Goal: Task Accomplishment & Management: Complete application form

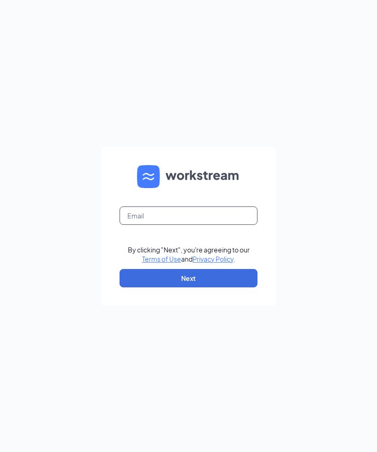
click at [197, 225] on input "text" at bounding box center [188, 215] width 138 height 18
type input "[PERSON_NAME][EMAIL_ADDRESS][PERSON_NAME][DOMAIN_NAME]"
click at [329, 247] on div "Avery.moore@cfafranchisee.com By clicking "Next", you're agreeing to our Terms …" at bounding box center [188, 226] width 377 height 452
click at [232, 287] on button "Next" at bounding box center [188, 278] width 138 height 18
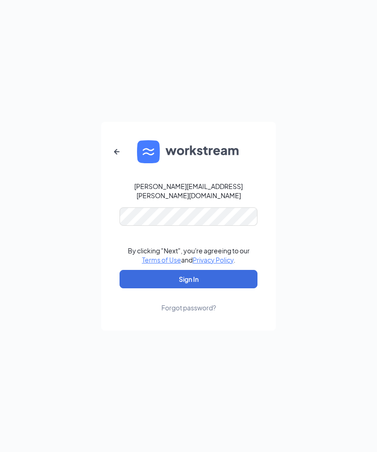
click at [238, 288] on button "Sign In" at bounding box center [188, 279] width 138 height 18
click at [230, 268] on form "Avery.moore@cfafranchisee.com Credential mismatches. By clicking "Next", you're…" at bounding box center [188, 226] width 175 height 209
click at [292, 256] on div "Avery.moore@cfafranchisee.com Password field is required By clicking "Next", yo…" at bounding box center [188, 226] width 377 height 452
click at [198, 312] on div "Forgot password?" at bounding box center [188, 307] width 55 height 9
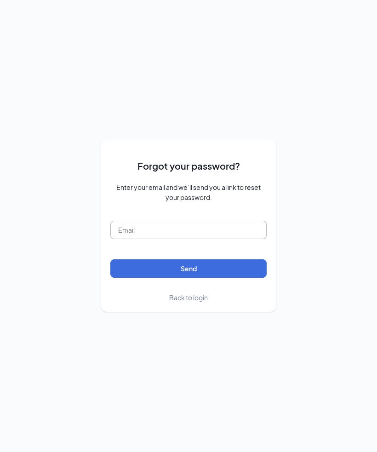
click at [233, 239] on input "text" at bounding box center [188, 230] width 156 height 18
type input "[PERSON_NAME][EMAIL_ADDRESS][PERSON_NAME][DOMAIN_NAME]"
click at [253, 278] on button "Send" at bounding box center [188, 268] width 156 height 18
click at [193, 301] on span "Back to login" at bounding box center [188, 297] width 39 height 8
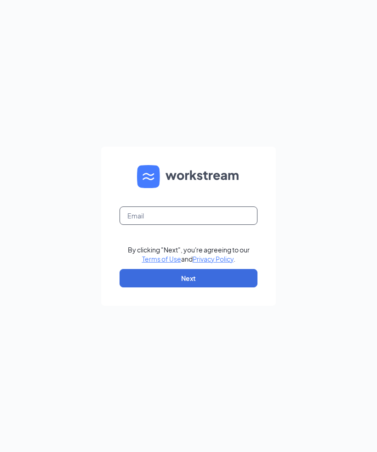
click at [224, 225] on input "text" at bounding box center [188, 215] width 138 height 18
type input "0"
type input "[PERSON_NAME][EMAIL_ADDRESS][PERSON_NAME][DOMAIN_NAME]"
click at [246, 287] on button "Next" at bounding box center [188, 278] width 138 height 18
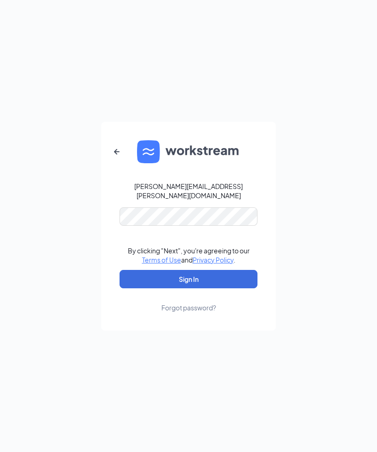
click at [244, 288] on button "Sign In" at bounding box center [188, 279] width 138 height 18
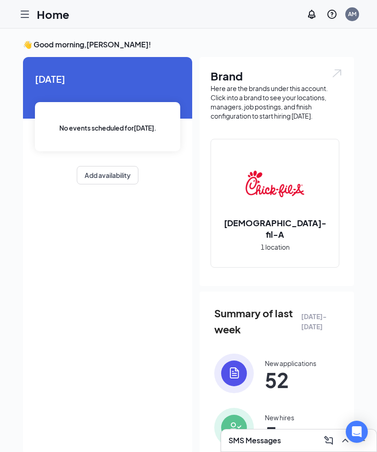
click at [26, 17] on icon "Hamburger" at bounding box center [24, 14] width 11 height 11
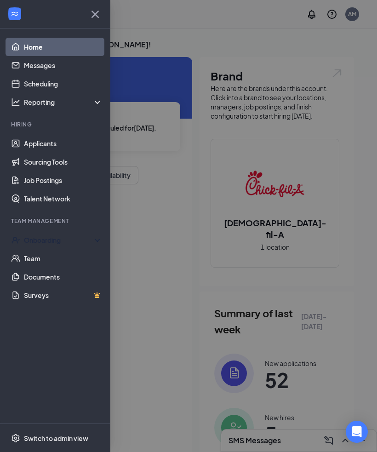
click at [72, 237] on div "Onboarding" at bounding box center [59, 239] width 71 height 9
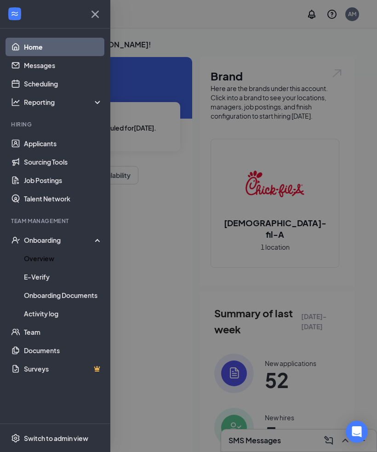
click at [66, 258] on link "Overview" at bounding box center [63, 258] width 79 height 18
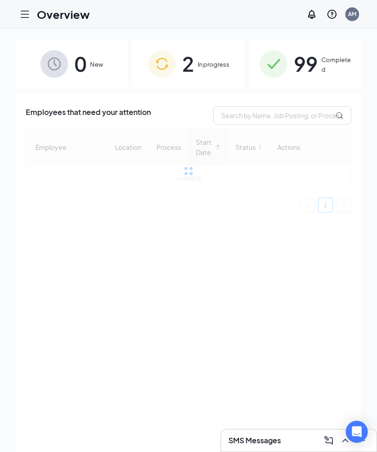
click at [221, 61] on span "In progress" at bounding box center [214, 64] width 32 height 9
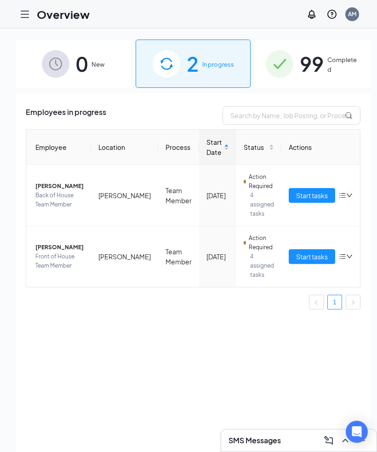
click at [69, 187] on span "Alek D Bandu" at bounding box center [59, 186] width 48 height 9
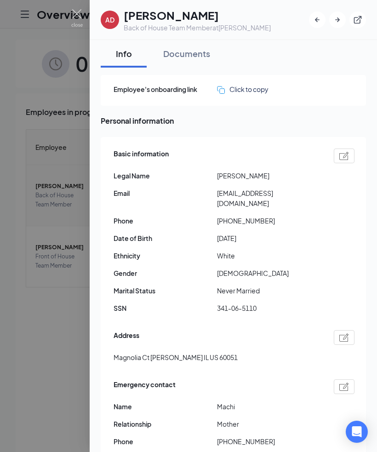
click at [198, 60] on button "Documents" at bounding box center [186, 54] width 65 height 28
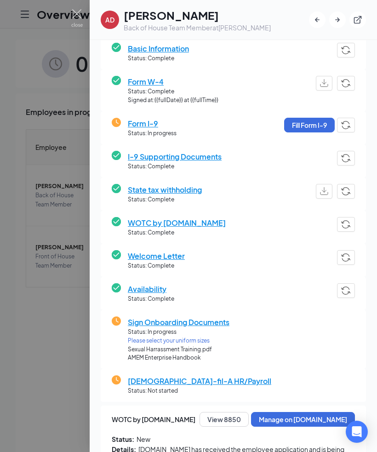
scroll to position [82, 0]
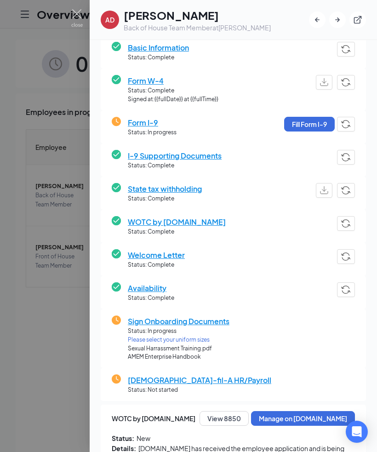
click at [301, 130] on button "Fill Form I-9" at bounding box center [309, 124] width 51 height 15
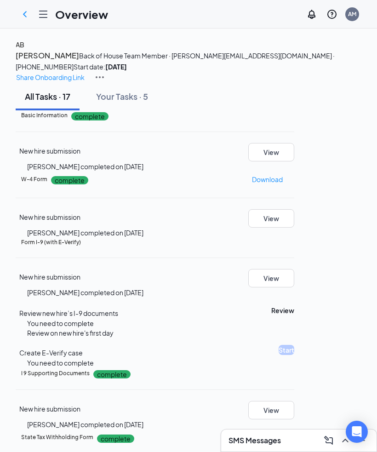
type input "09/15/2025"
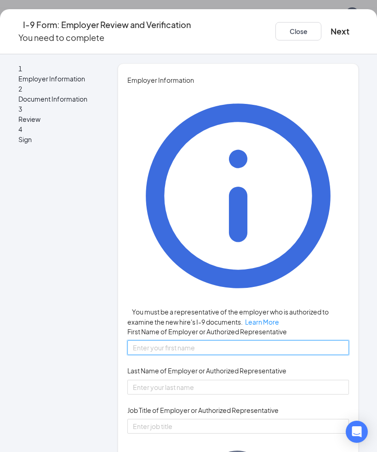
click at [218, 340] on input "First Name of Employer or Authorized Representative" at bounding box center [237, 347] width 221 height 15
type input "[PERSON_NAME]"
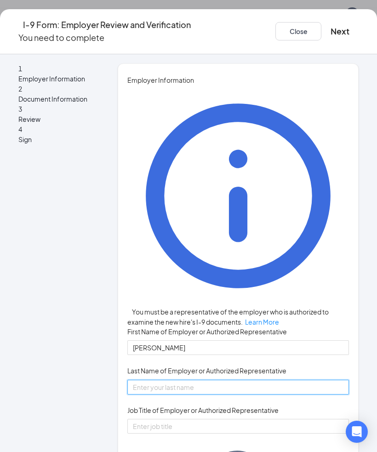
click at [214, 380] on input "Last Name of Employer or Authorized Representative" at bounding box center [237, 387] width 221 height 15
type input "Moore"
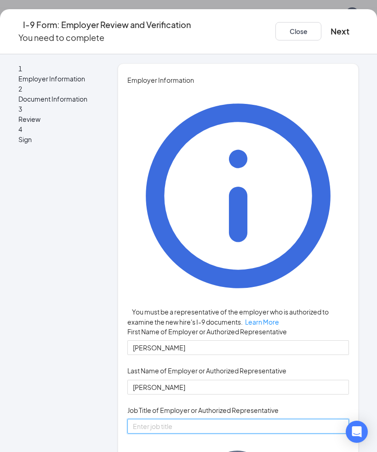
click at [253, 419] on input "Job Title of Employer or Authorized Representative" at bounding box center [237, 426] width 221 height 15
type input "Owner/Operator"
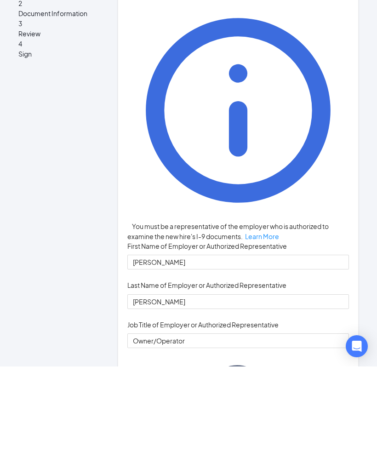
type input "[PERSON_NAME][EMAIL_ADDRESS][PERSON_NAME][DOMAIN_NAME]"
type input "3368133005"
click at [334, 259] on div "Employer Information You must be a representative of the employer who is author…" at bounding box center [237, 396] width 221 height 642
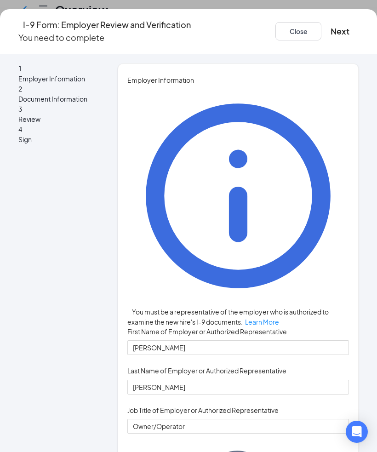
click at [335, 31] on button "Next" at bounding box center [339, 31] width 19 height 13
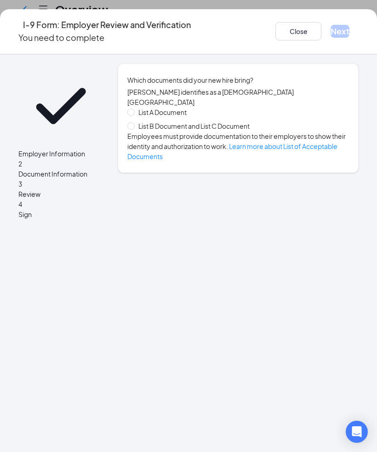
click at [132, 125] on span at bounding box center [130, 125] width 7 height 7
click at [132, 125] on input "List B Document and List C Document" at bounding box center [130, 125] width 6 height 6
radio input "true"
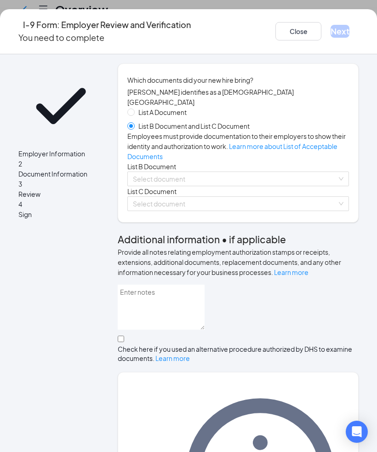
click at [177, 186] on input "search" at bounding box center [235, 179] width 204 height 14
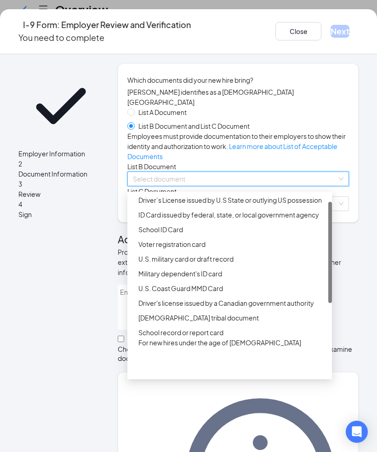
scroll to position [0, 0]
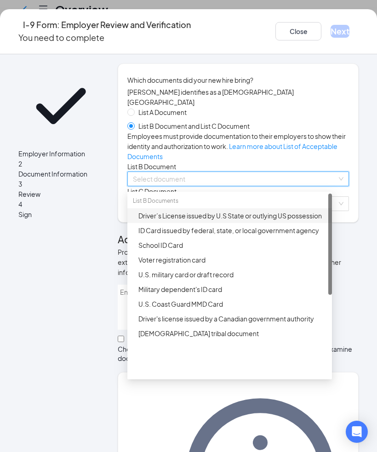
click at [250, 221] on div "Driver’s License issued by U.S State or outlying US possession" at bounding box center [232, 215] width 188 height 10
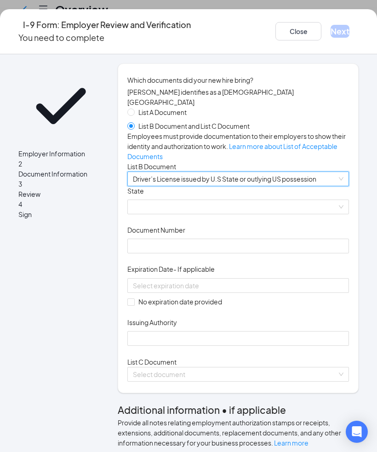
click at [238, 214] on span at bounding box center [238, 207] width 210 height 14
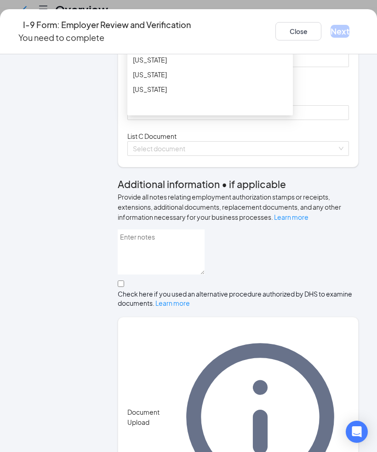
scroll to position [239, 0]
click at [165, 61] on div "Illinois" at bounding box center [210, 56] width 154 height 10
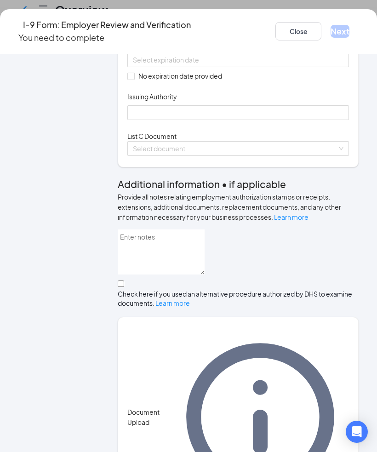
click at [220, 65] on input at bounding box center [237, 60] width 209 height 10
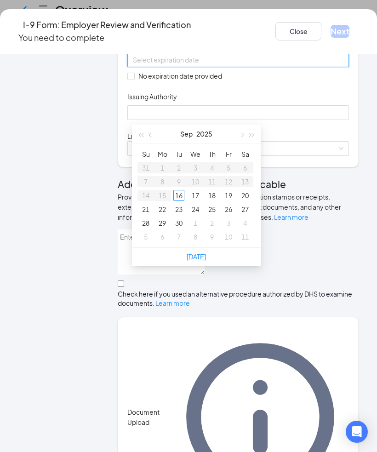
click at [330, 118] on div "Document Title Driver’s License issued by U.S State or outlying US possession S…" at bounding box center [237, 40] width 221 height 160
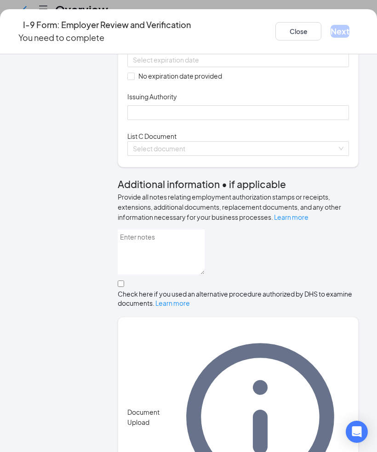
click at [266, 28] on input "Document Number" at bounding box center [237, 20] width 221 height 15
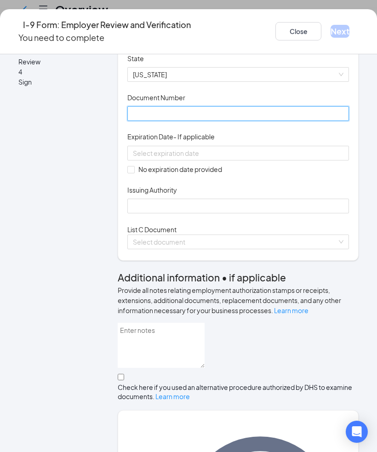
scroll to position [131, 0]
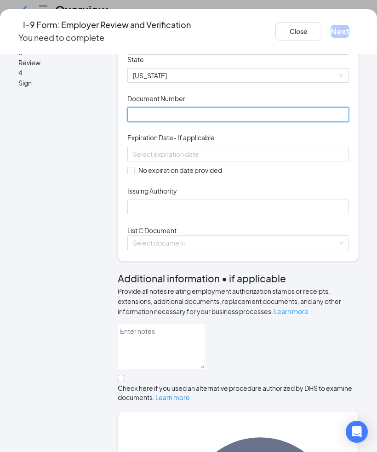
type input "b"
type input "B530-0040-7046"
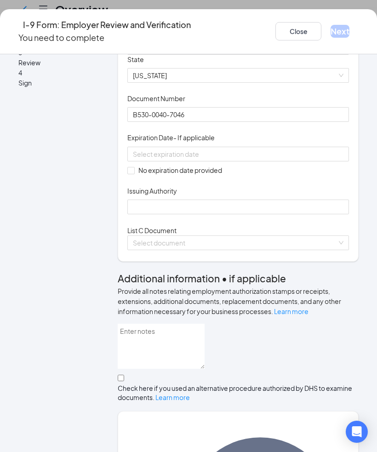
click at [277, 159] on input at bounding box center [237, 154] width 209 height 10
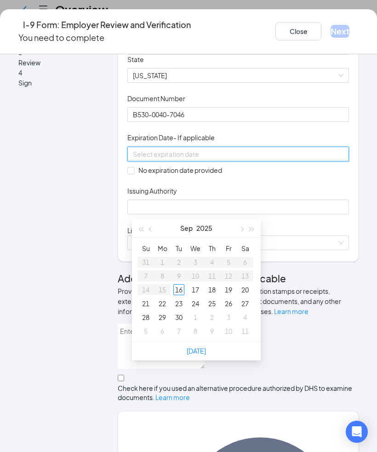
click at [253, 229] on span "button" at bounding box center [252, 229] width 5 height 5
click at [254, 234] on button "button" at bounding box center [252, 228] width 10 height 18
click at [251, 232] on button "button" at bounding box center [252, 228] width 10 height 18
click at [154, 228] on button "button" at bounding box center [151, 228] width 10 height 18
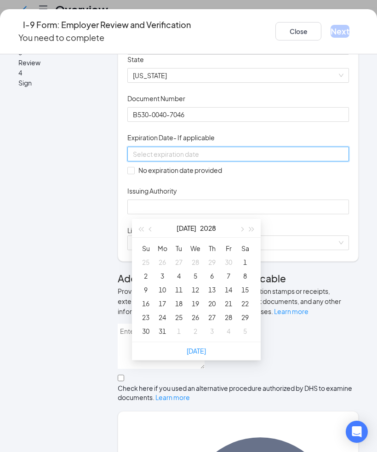
click at [142, 233] on button "button" at bounding box center [141, 228] width 10 height 18
click at [256, 232] on button "button" at bounding box center [252, 228] width 10 height 18
click at [148, 231] on button "button" at bounding box center [151, 228] width 10 height 18
click at [149, 228] on button "button" at bounding box center [151, 228] width 10 height 18
type input "05/15/2028"
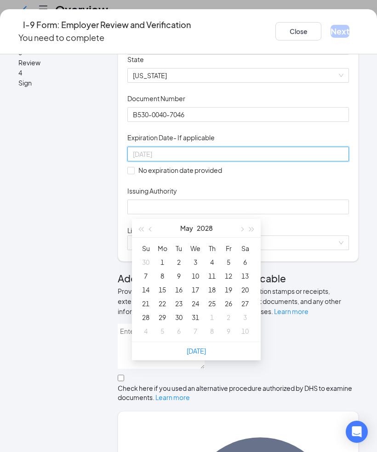
click at [161, 291] on div "15" at bounding box center [162, 289] width 11 height 11
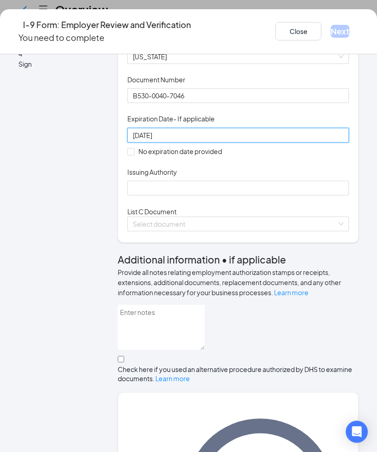
scroll to position [158, 0]
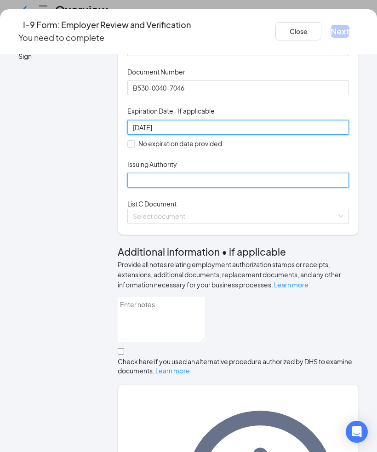
click at [209, 187] on input "Issuing Authority" at bounding box center [237, 180] width 221 height 15
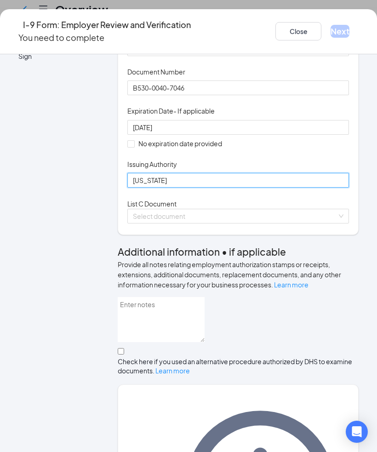
type input "Illinois"
click at [328, 224] on div "List A Document List B Document and List C Document Employees must provide docu…" at bounding box center [237, 86] width 221 height 275
click at [259, 223] on input "search" at bounding box center [235, 216] width 204 height 14
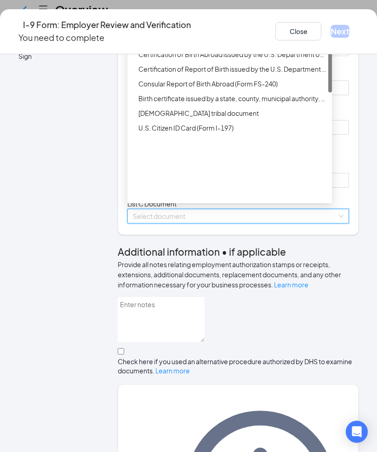
click at [271, 45] on div "Unrestricted Social Security Card" at bounding box center [232, 39] width 188 height 10
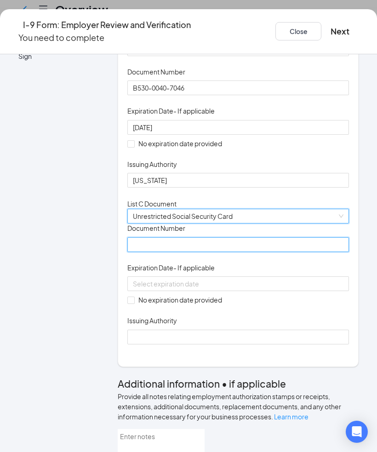
click at [206, 252] on input "Document Number" at bounding box center [237, 244] width 221 height 15
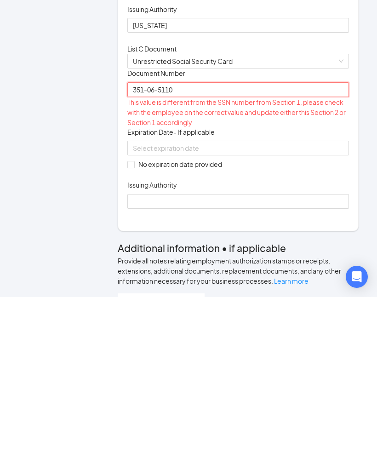
type input "351-06-5110"
click at [287, 298] on div at bounding box center [238, 303] width 210 height 10
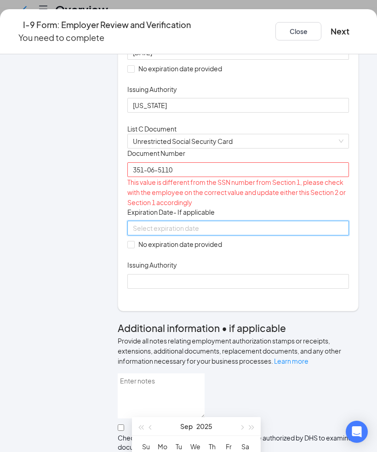
scroll to position [236, 0]
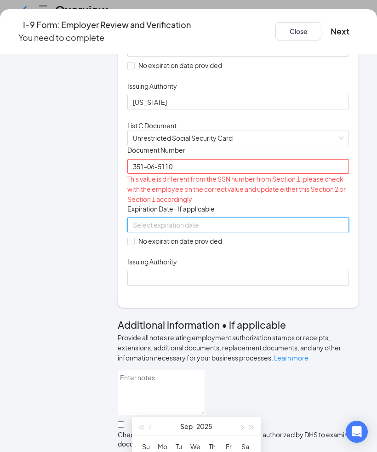
click at [288, 270] on div "Issuing Authority" at bounding box center [237, 263] width 221 height 13
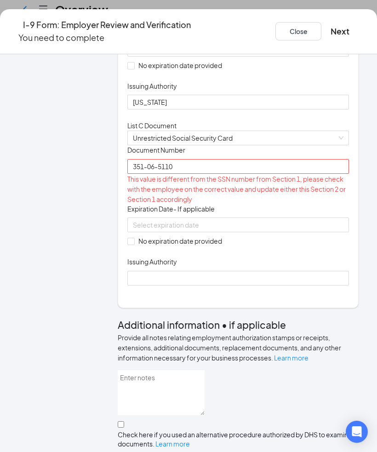
click at [134, 244] on input "No expiration date provided" at bounding box center [130, 241] width 6 height 6
checkbox input "true"
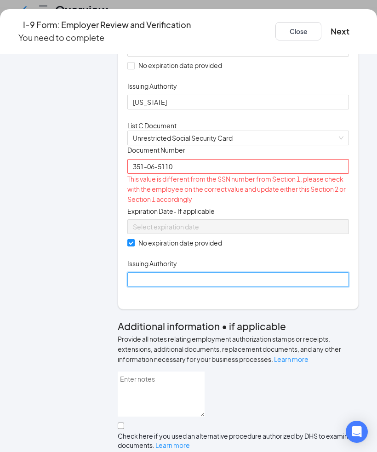
click at [181, 287] on input "Issuing Authority" at bounding box center [237, 279] width 221 height 15
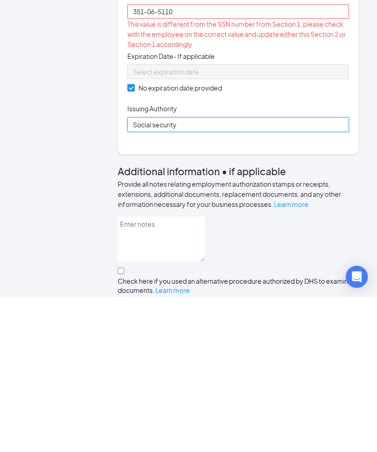
type input "Social security"
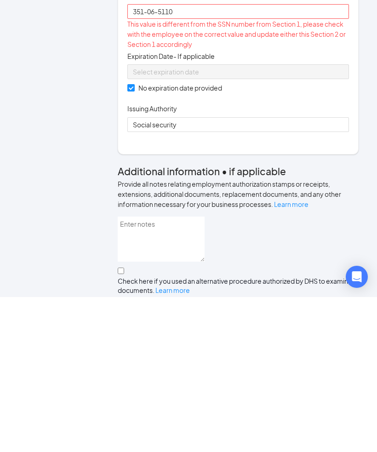
click at [316, 245] on div "Which documents did your new hire bring? Alek D Bandu identifies as a citizen o…" at bounding box center [237, 69] width 221 height 460
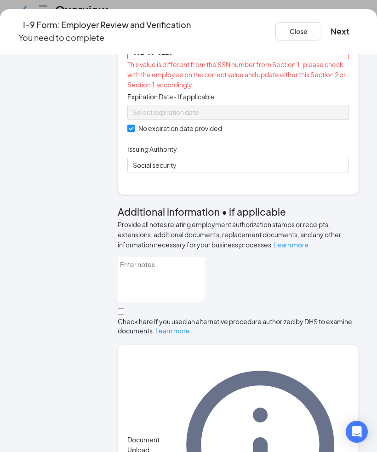
scroll to position [336, 0]
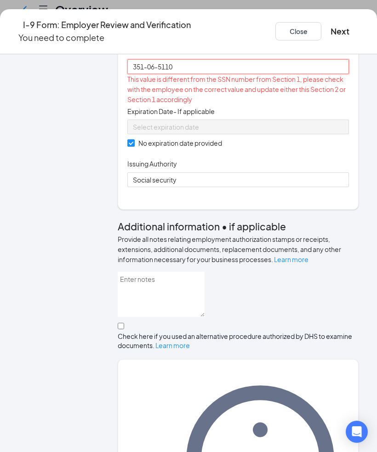
click at [238, 74] on input "351-06-5110" at bounding box center [237, 66] width 221 height 15
type input "351065110"
click at [347, 233] on div "Employer Information 2 Document Information 3 Review 4 Sign Which documents did…" at bounding box center [188, 156] width 377 height 859
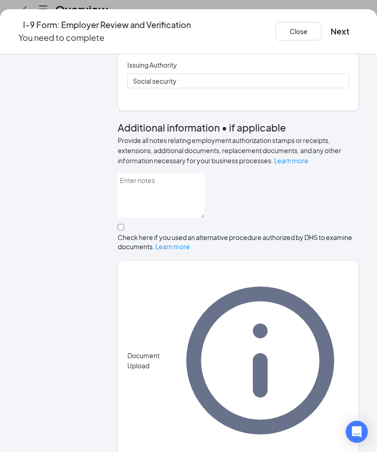
scroll to position [434, 0]
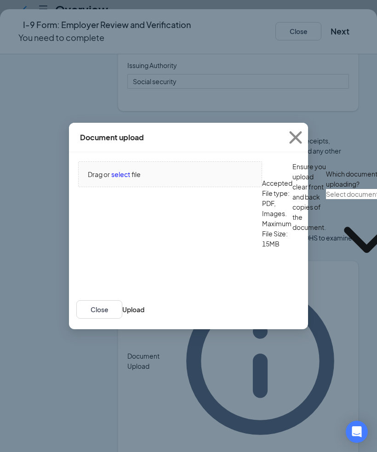
click at [356, 210] on div "Document upload Drag or select file Accepted File type: PDF, Images. Maximum Fi…" at bounding box center [188, 226] width 377 height 452
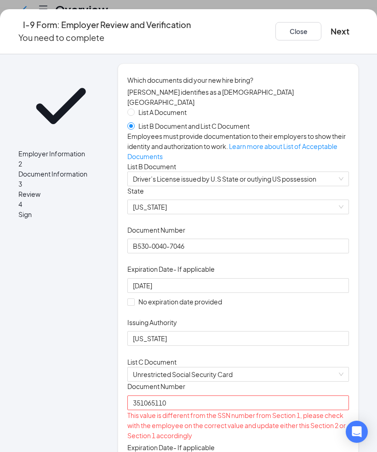
scroll to position [0, 0]
click at [275, 27] on button "Close" at bounding box center [298, 31] width 46 height 18
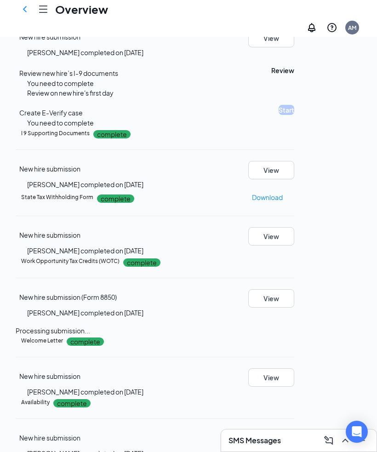
scroll to position [249, 0]
click at [294, 47] on button "View" at bounding box center [271, 37] width 46 height 18
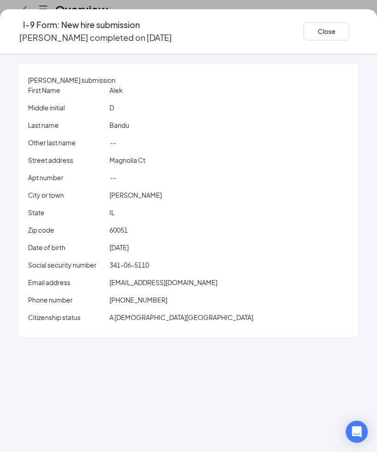
scroll to position [214, 0]
click at [303, 34] on button "Close" at bounding box center [326, 31] width 46 height 18
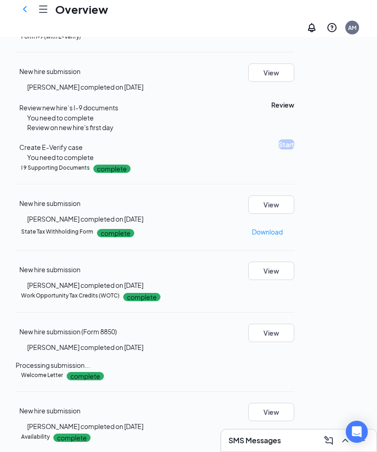
click at [294, 82] on button "View" at bounding box center [271, 72] width 46 height 18
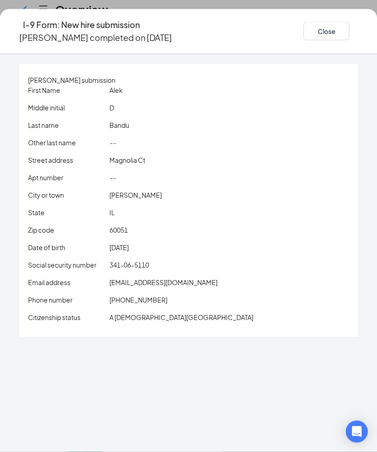
scroll to position [139, 0]
click at [303, 36] on button "Close" at bounding box center [326, 31] width 46 height 18
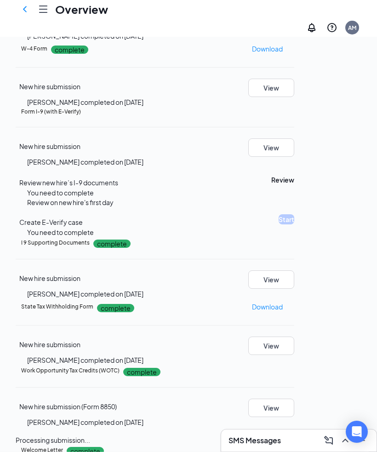
scroll to position [162, 0]
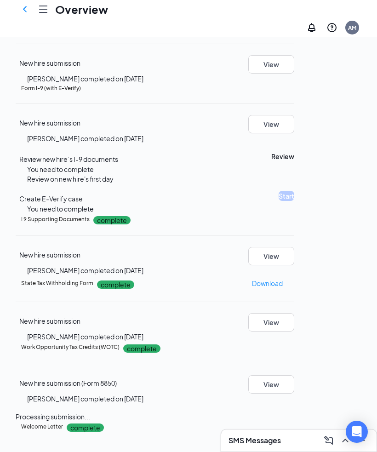
click at [294, 161] on button "Review" at bounding box center [282, 156] width 23 height 10
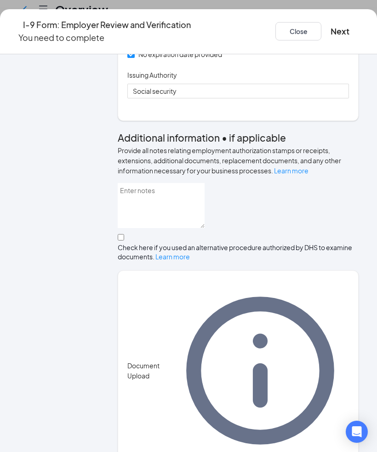
scroll to position [405, 0]
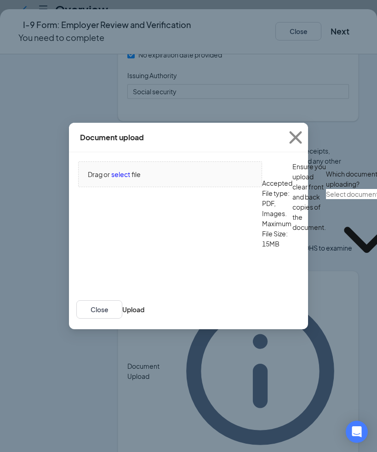
click at [125, 179] on span "select" at bounding box center [120, 174] width 19 height 10
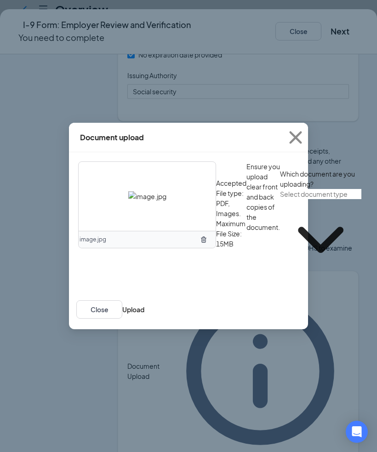
click at [280, 199] on input "text" at bounding box center [320, 194] width 81 height 10
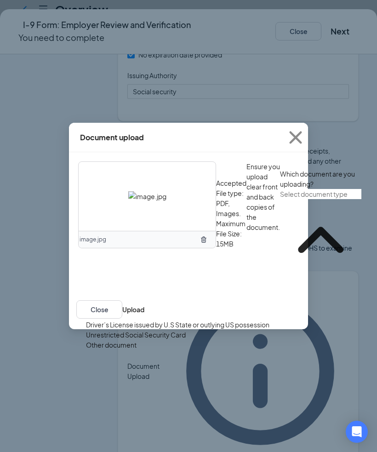
click at [166, 329] on div "Driver’s License issued by U.S State or outlying US possession" at bounding box center [177, 324] width 183 height 10
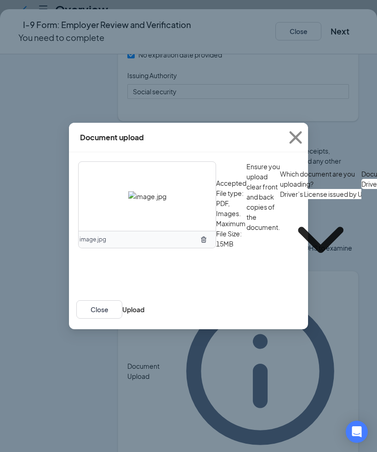
click at [144, 314] on button "Upload" at bounding box center [133, 309] width 22 height 10
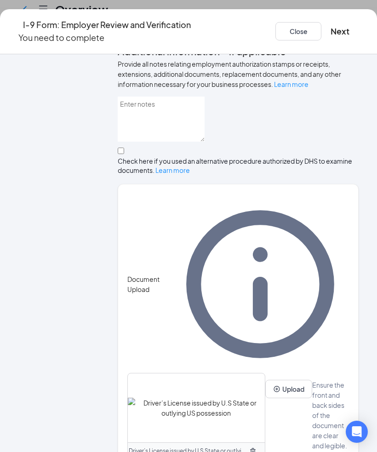
scroll to position [492, 0]
click at [265, 398] on button "Upload" at bounding box center [288, 389] width 47 height 18
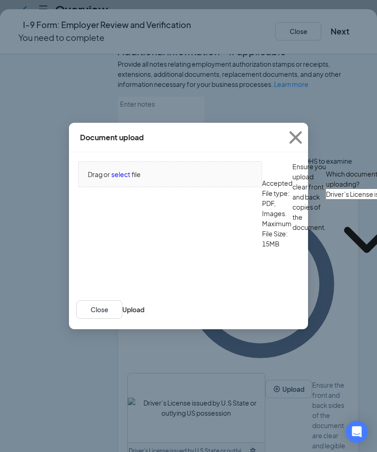
click at [127, 187] on span "Drag or select file" at bounding box center [170, 174] width 183 height 25
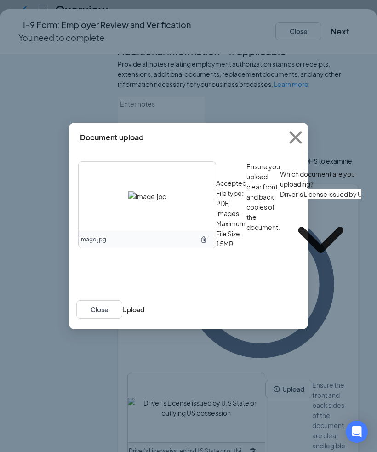
click at [280, 199] on input "Driver’s License issued by U.S State or outlying US possession" at bounding box center [320, 194] width 81 height 10
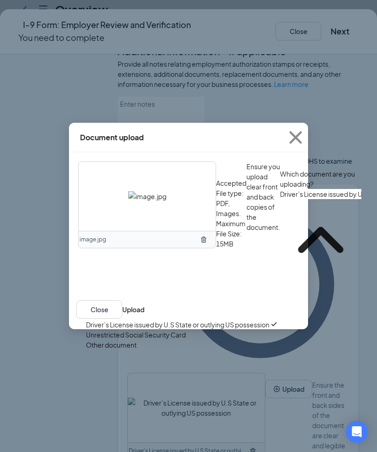
click at [199, 329] on div "Driver’s License issued by U.S State or outlying US possession" at bounding box center [177, 324] width 183 height 10
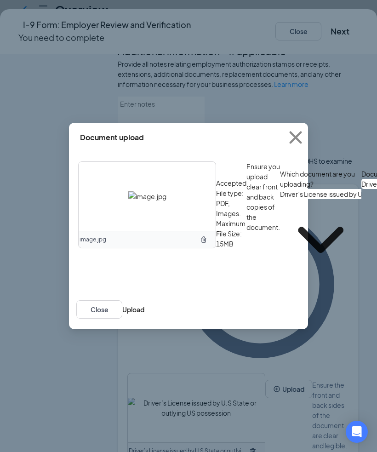
click at [144, 314] on button "Upload" at bounding box center [133, 309] width 22 height 10
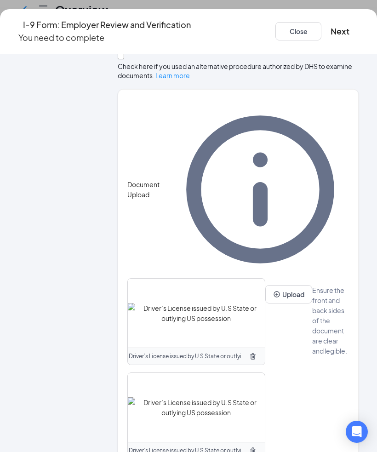
scroll to position [586, 0]
click at [265, 304] on button "Upload" at bounding box center [288, 294] width 47 height 18
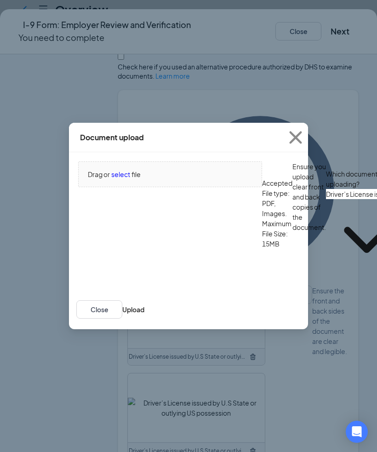
click at [117, 179] on span "select" at bounding box center [120, 174] width 19 height 10
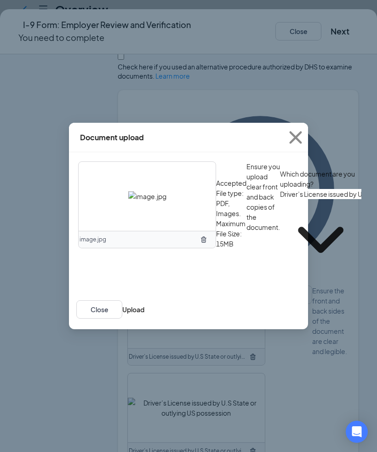
click at [280, 199] on input "Driver’s License issued by U.S State or outlying US possession" at bounding box center [320, 194] width 81 height 10
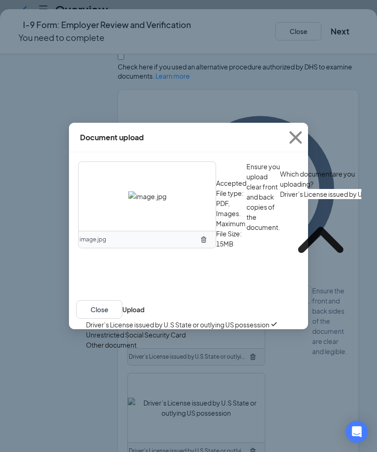
click at [151, 340] on div "Unrestricted Social Security Card" at bounding box center [136, 334] width 100 height 10
type input "Unrestricted Social Security Card"
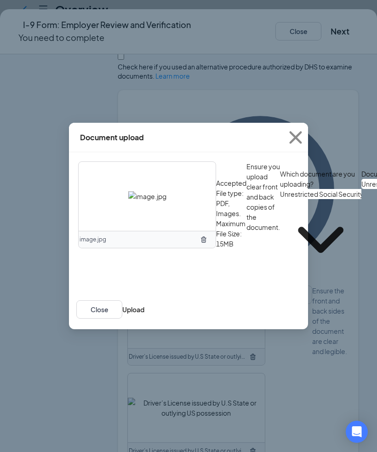
click at [144, 314] on button "Upload" at bounding box center [133, 309] width 22 height 10
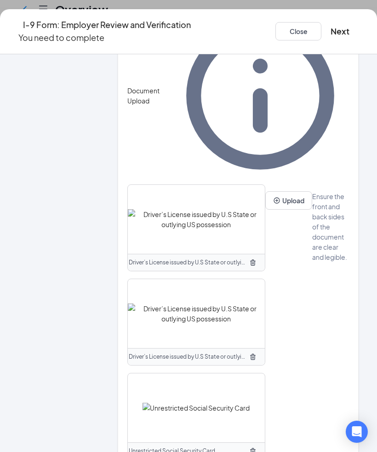
scroll to position [680, 0]
click at [265, 210] on button "Upload" at bounding box center [288, 200] width 47 height 18
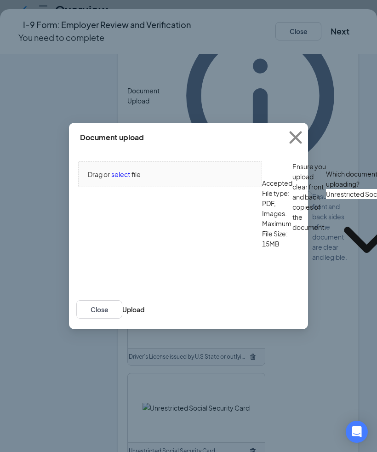
click at [120, 187] on span "Drag or select file" at bounding box center [170, 174] width 183 height 25
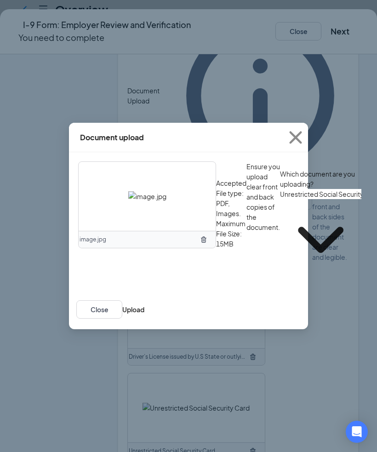
click at [280, 199] on input "Unrestricted Social Security Card" at bounding box center [320, 194] width 81 height 10
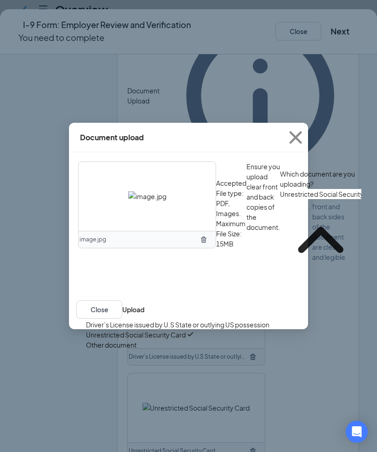
click at [174, 340] on div "Unrestricted Social Security Card" at bounding box center [136, 334] width 100 height 10
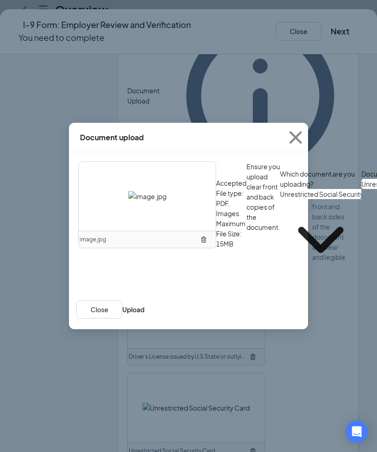
click at [144, 314] on button "Upload" at bounding box center [133, 309] width 22 height 10
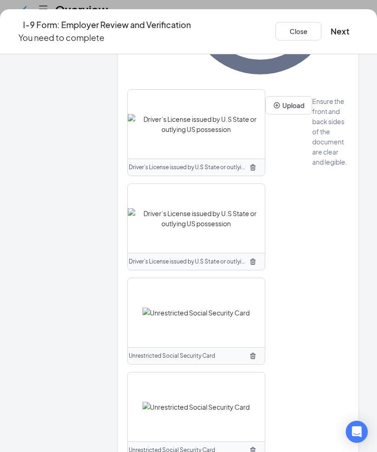
click at [330, 30] on button "Next" at bounding box center [339, 31] width 19 height 13
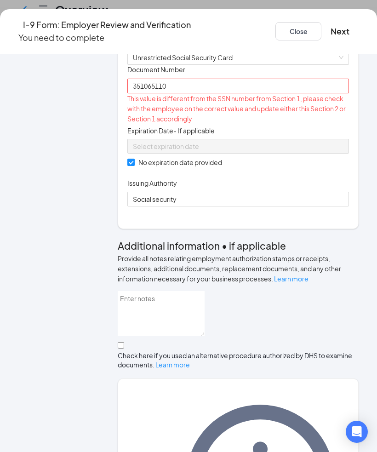
scroll to position [313, 0]
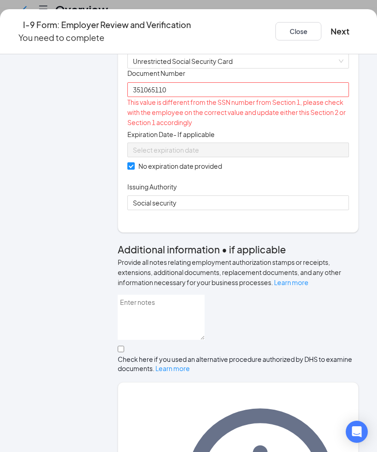
click at [330, 29] on button "Next" at bounding box center [339, 31] width 19 height 13
click at [220, 97] on input "351065110" at bounding box center [237, 89] width 221 height 15
type input "351-06-5110"
click at [353, 232] on div "Employer Information 2 Document Information 3 Review 4 Sign Which documents did…" at bounding box center [188, 351] width 377 height 1202
click at [332, 28] on button "Next" at bounding box center [339, 31] width 19 height 13
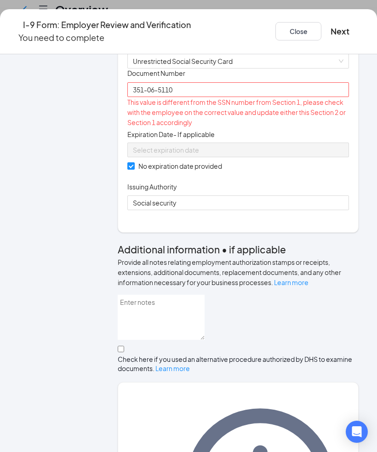
click at [330, 25] on button "Next" at bounding box center [339, 31] width 19 height 13
click at [284, 157] on div at bounding box center [237, 149] width 221 height 15
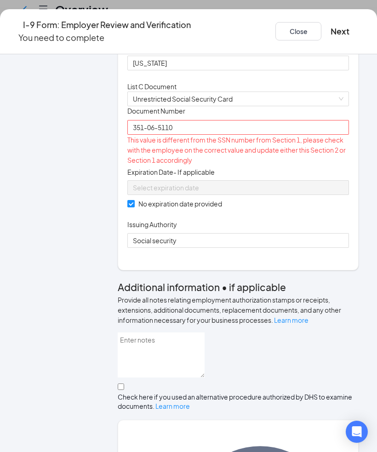
click at [280, 106] on div "List C Document Unrestricted Social Security Card" at bounding box center [237, 93] width 221 height 25
click at [283, 106] on span "Unrestricted Social Security Card" at bounding box center [238, 99] width 210 height 14
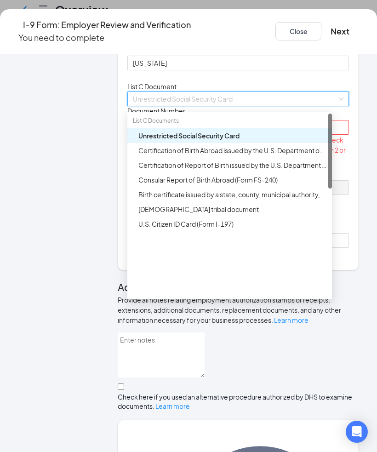
click at [324, 143] on div "List A Document List B Document and List C Document Employees must provide docu…" at bounding box center [237, 40] width 221 height 416
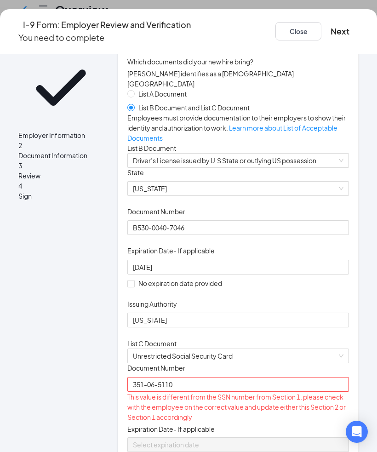
scroll to position [3, 0]
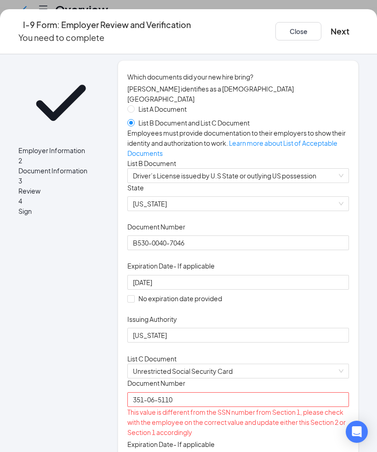
click at [134, 105] on input "List A Document" at bounding box center [130, 108] width 6 height 6
radio input "true"
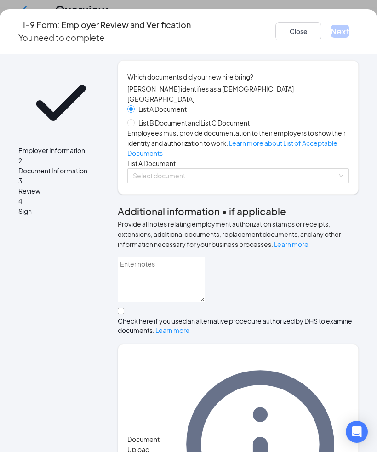
click at [134, 119] on input "List B Document and List C Document" at bounding box center [130, 122] width 6 height 6
radio input "true"
radio input "false"
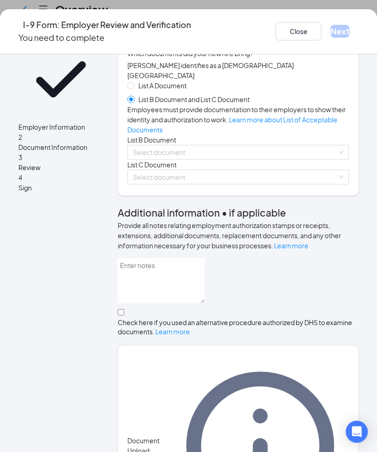
scroll to position [27, 0]
click at [273, 159] on input "search" at bounding box center [235, 152] width 204 height 14
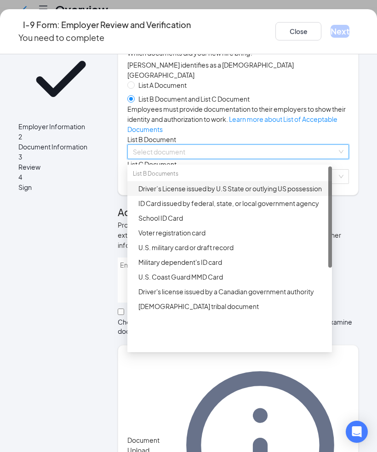
click at [248, 193] on div "Driver’s License issued by U.S State or outlying US possession" at bounding box center [232, 188] width 188 height 10
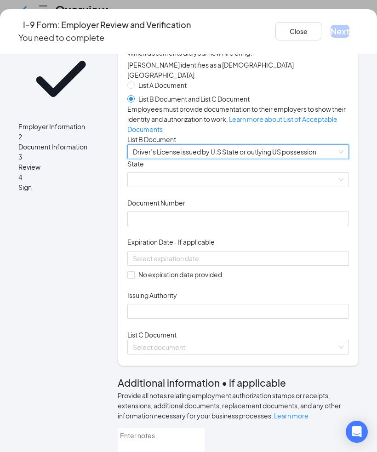
click at [275, 31] on button "Close" at bounding box center [298, 31] width 46 height 18
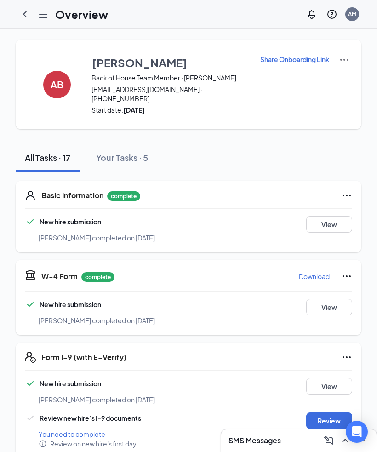
scroll to position [142, 0]
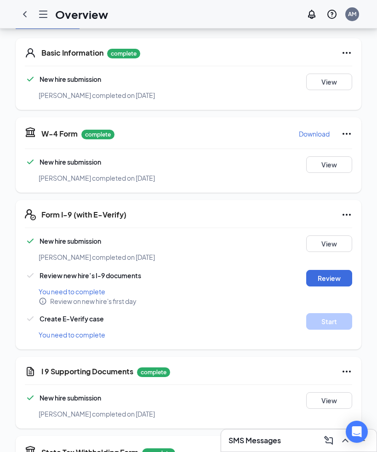
click at [324, 270] on button "Review" at bounding box center [329, 278] width 46 height 17
type input "[DATE]"
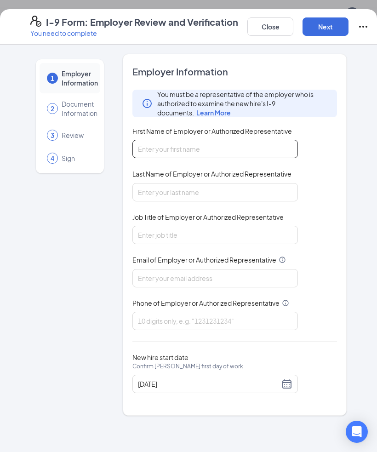
click at [251, 154] on input "First Name of Employer or Authorized Representative" at bounding box center [214, 149] width 165 height 18
type input "[PERSON_NAME]"
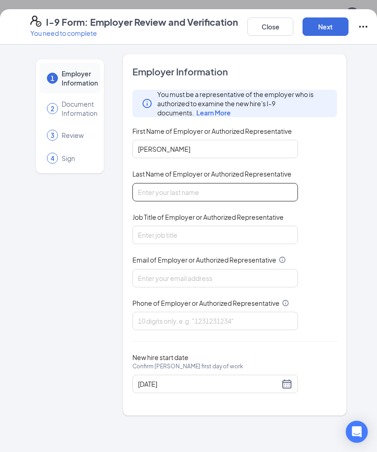
click at [226, 199] on input "Last Name of Employer or Authorized Representative" at bounding box center [214, 192] width 165 height 18
type input "Moore"
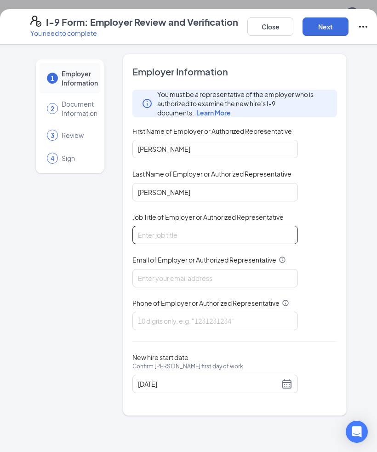
click at [253, 229] on input "Job Title of Employer or Authorized Representative" at bounding box center [214, 235] width 165 height 18
type input "Owner/Operator"
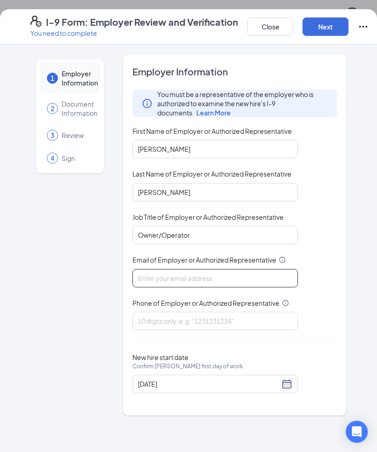
click at [260, 272] on input "Email of Employer or Authorized Representative" at bounding box center [214, 278] width 165 height 18
type input "[PERSON_NAME][EMAIL_ADDRESS][PERSON_NAME][DOMAIN_NAME]"
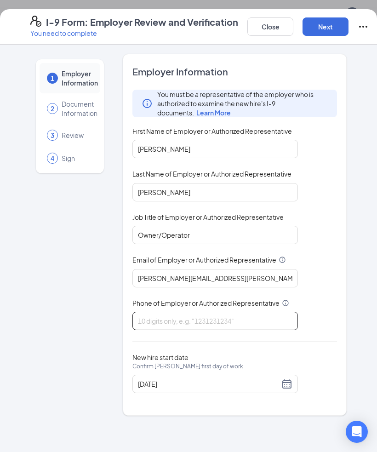
click at [271, 319] on input "Phone of Employer or Authorized Representative" at bounding box center [214, 321] width 165 height 18
type input "3368133005"
click at [336, 308] on div "You must be a representative of the employer who is authorized to examine the n…" at bounding box center [234, 215] width 204 height 251
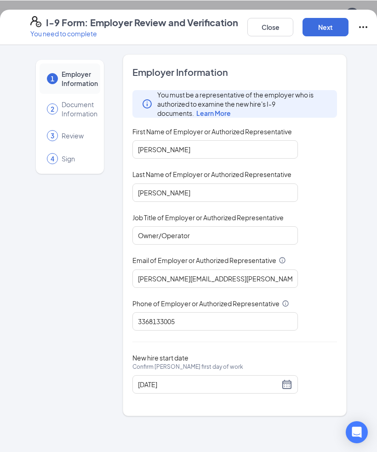
click at [321, 18] on button "Next" at bounding box center [325, 26] width 46 height 18
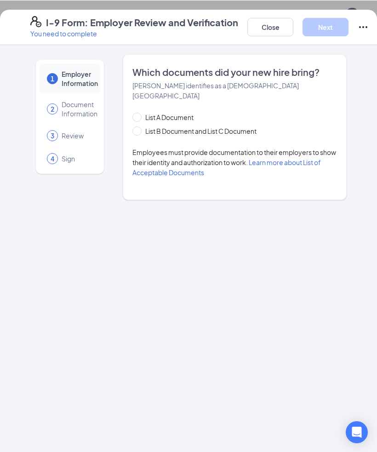
scroll to position [169, 0]
click at [136, 126] on input "List B Document and List C Document" at bounding box center [135, 129] width 6 height 6
radio input "true"
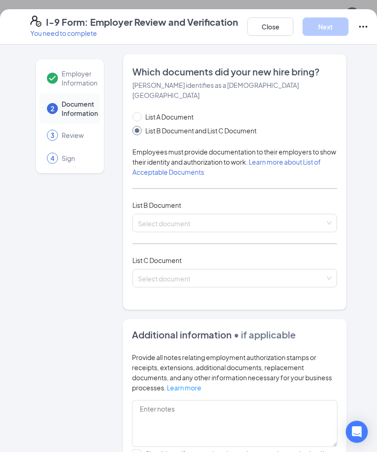
click at [183, 214] on input "search" at bounding box center [231, 221] width 187 height 14
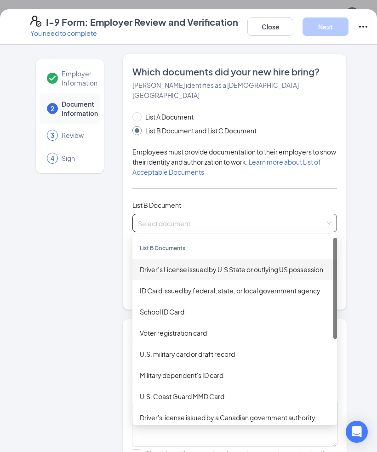
click at [254, 264] on div "Driver’s License issued by U.S State or outlying US possession" at bounding box center [235, 269] width 190 height 10
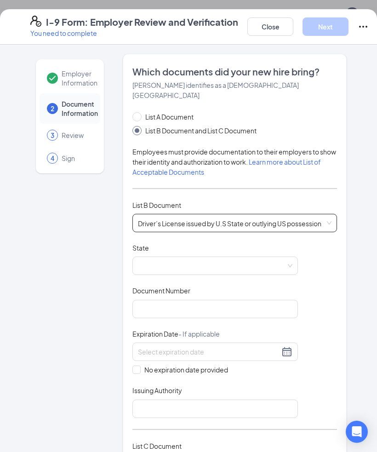
click at [242, 257] on span at bounding box center [215, 265] width 154 height 17
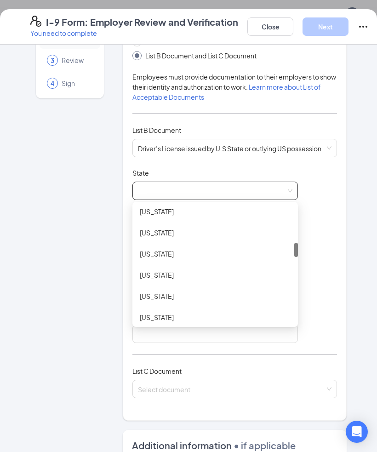
scroll to position [278, 0]
click at [220, 250] on div "Illinois" at bounding box center [215, 255] width 151 height 10
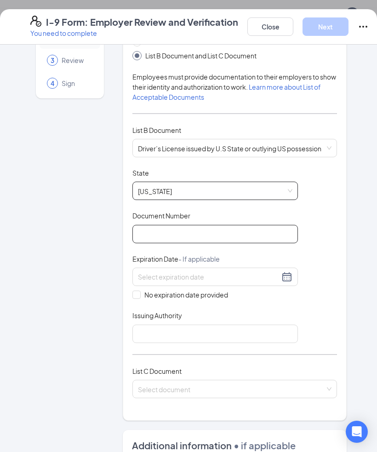
click at [222, 226] on input "Document Number" at bounding box center [214, 234] width 165 height 18
type input "b"
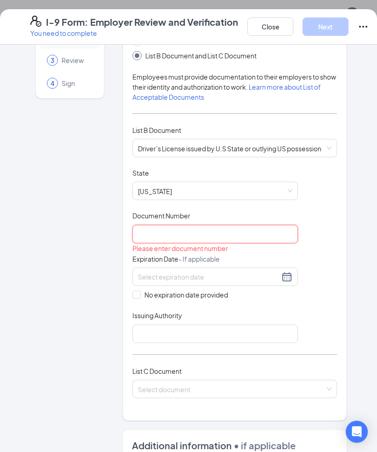
type input "b"
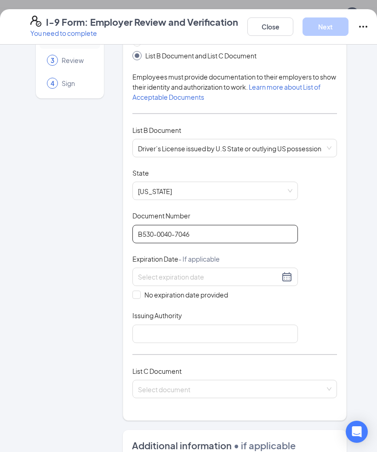
type input "B530-0040-7046"
click at [278, 272] on input at bounding box center [209, 277] width 142 height 10
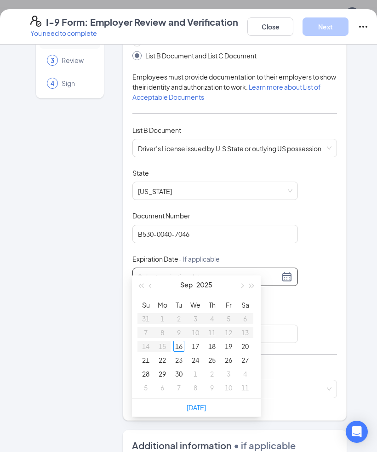
click at [252, 288] on button "button" at bounding box center [252, 284] width 10 height 18
click at [251, 287] on button "button" at bounding box center [252, 284] width 10 height 18
click at [149, 290] on button "button" at bounding box center [151, 284] width 10 height 18
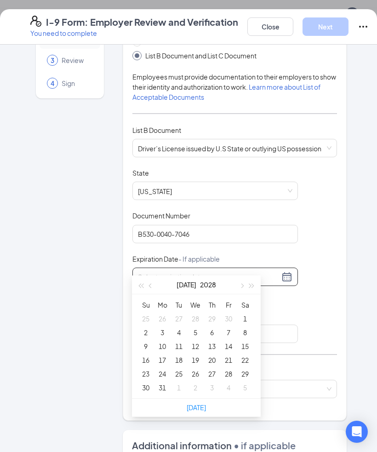
click at [152, 286] on span "button" at bounding box center [151, 286] width 5 height 5
click at [153, 286] on span "button" at bounding box center [151, 286] width 5 height 5
type input "05/15/2028"
click at [162, 347] on div "15" at bounding box center [162, 346] width 11 height 11
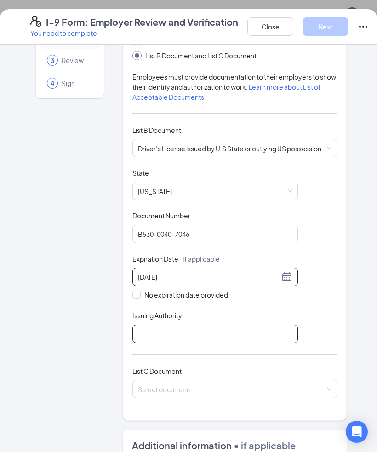
click at [229, 324] on input "Issuing Authority" at bounding box center [214, 333] width 165 height 18
type input "Illinois"
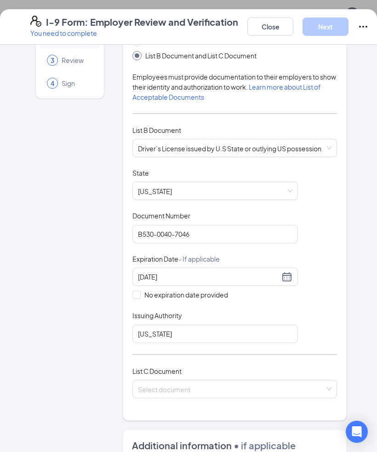
click at [322, 306] on div "Document Title Driver’s License issued by U.S State or outlying US possession S…" at bounding box center [234, 255] width 204 height 175
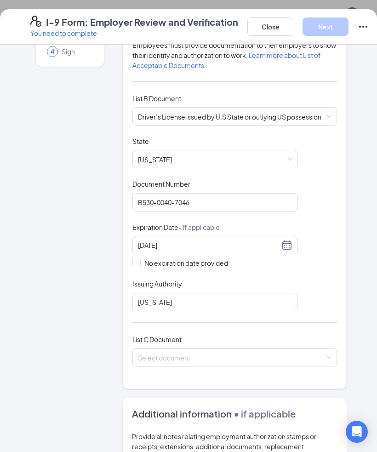
click at [278, 348] on input "search" at bounding box center [231, 355] width 187 height 14
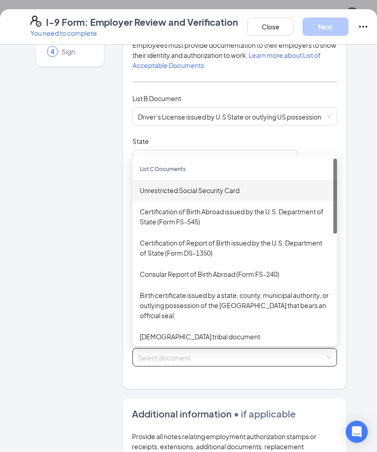
click at [242, 185] on div "Unrestricted Social Security Card" at bounding box center [235, 190] width 190 height 10
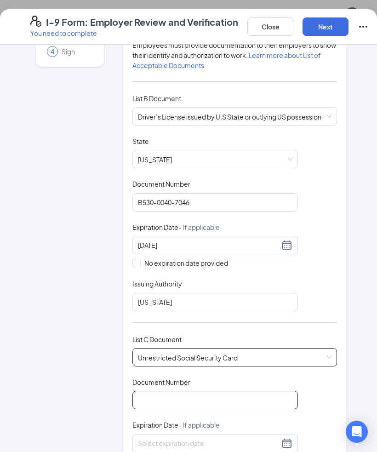
click at [214, 391] on input "Document Number" at bounding box center [214, 400] width 165 height 18
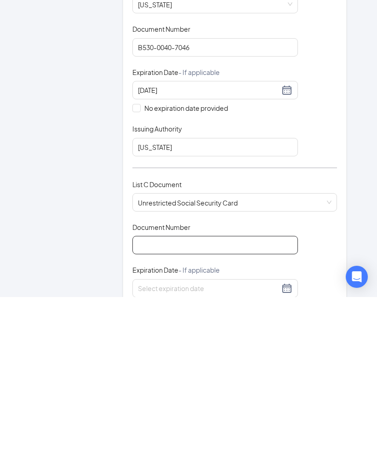
type input "4"
type input "341065110"
click at [286, 437] on div at bounding box center [215, 442] width 154 height 11
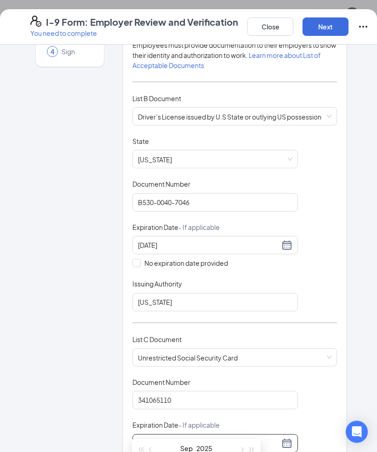
click at [339, 368] on div "Which documents did your new hire bring? Alek D Bandu identifies as a citizen o…" at bounding box center [235, 239] width 224 height 584
click at [132, 457] on span at bounding box center [136, 461] width 8 height 8
click at [132, 457] on input "No expiration date provided" at bounding box center [135, 460] width 6 height 6
checkbox input "true"
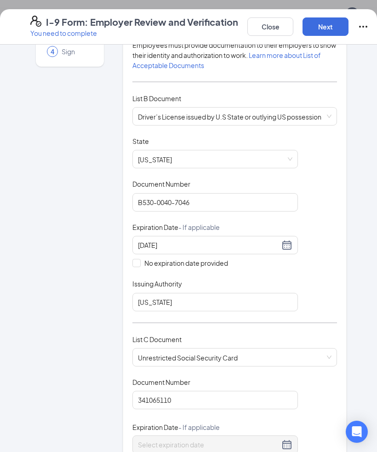
scroll to position [518, 0]
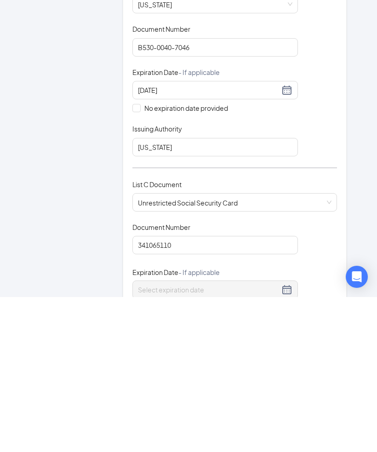
type input "Social security"
click at [324, 377] on div "Document Title Unrestricted Social Security Card Document Number 341065110 Expi…" at bounding box center [234, 443] width 204 height 133
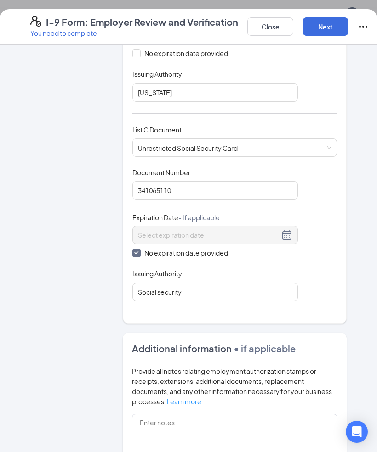
scroll to position [352, 0]
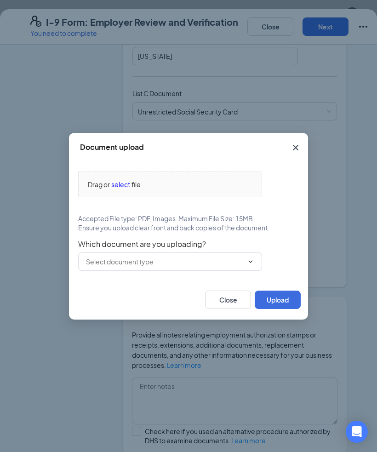
click at [118, 189] on span "select" at bounding box center [120, 184] width 19 height 10
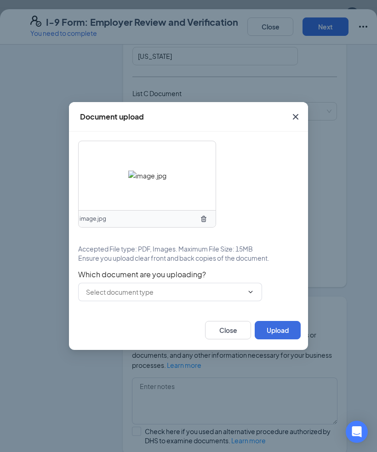
click at [177, 297] on input "text" at bounding box center [164, 292] width 157 height 10
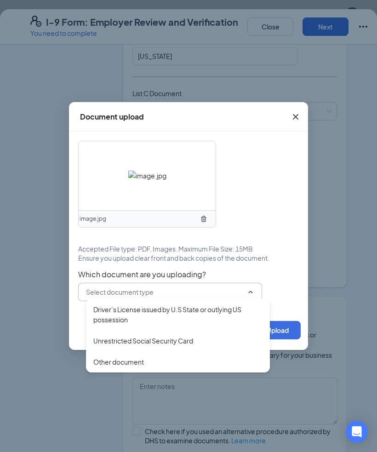
click at [172, 324] on div "Driver’s License issued by U.S State or outlying US possession" at bounding box center [177, 314] width 169 height 20
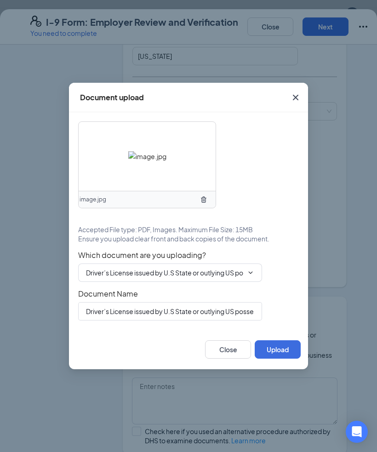
click at [278, 358] on button "Upload" at bounding box center [278, 349] width 46 height 18
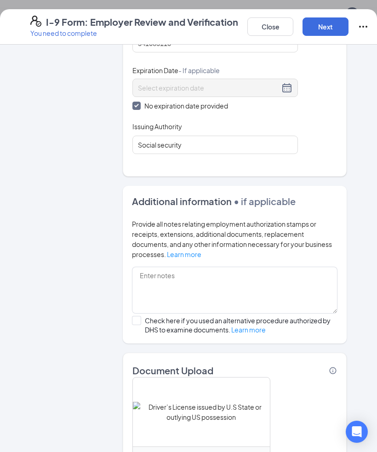
scroll to position [462, 0]
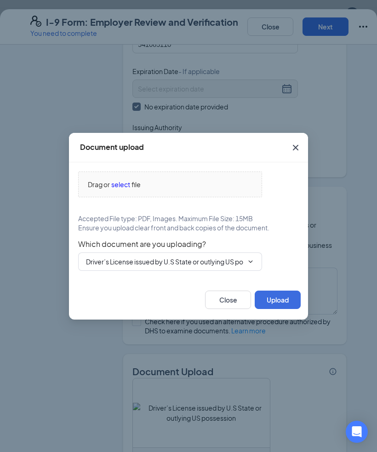
click at [113, 189] on span "select" at bounding box center [120, 184] width 19 height 10
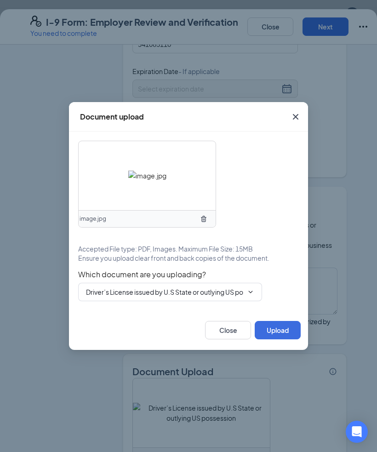
click at [165, 297] on input "Driver’s License issued by U.S State or outlying US possession" at bounding box center [164, 292] width 157 height 10
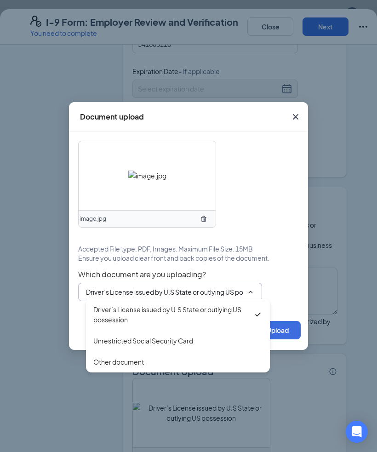
click at [157, 324] on div "Driver’s License issued by U.S State or outlying US possession" at bounding box center [173, 314] width 160 height 20
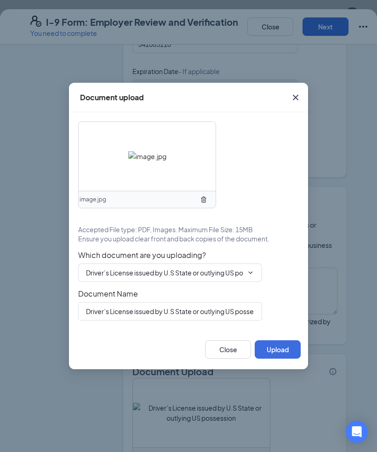
click at [278, 358] on button "Upload" at bounding box center [278, 349] width 46 height 18
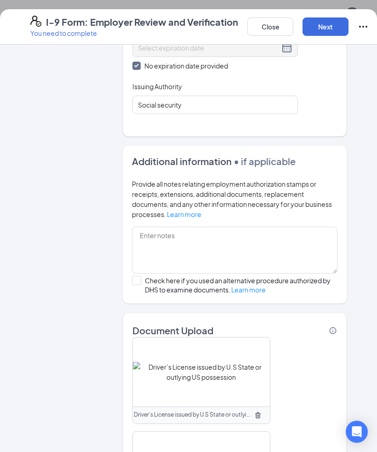
scroll to position [549, 0]
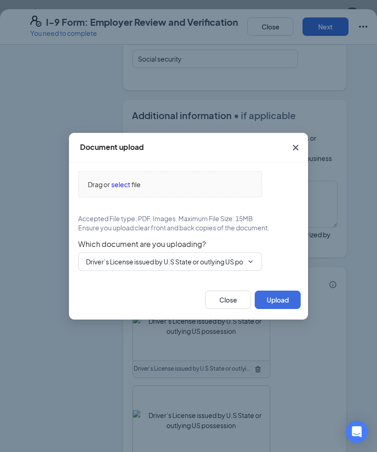
click at [120, 189] on span "select" at bounding box center [120, 184] width 19 height 10
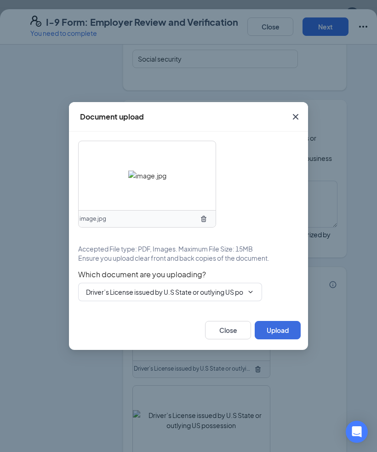
click at [199, 297] on input "Driver’s License issued by U.S State or outlying US possession" at bounding box center [164, 292] width 157 height 10
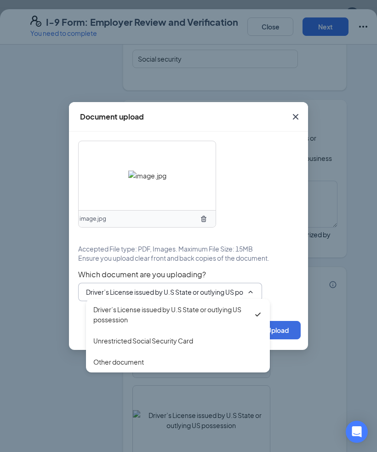
scroll to position [742, 0]
click at [168, 346] on div "Unrestricted Social Security Card" at bounding box center [143, 340] width 100 height 10
type input "Unrestricted Social Security Card"
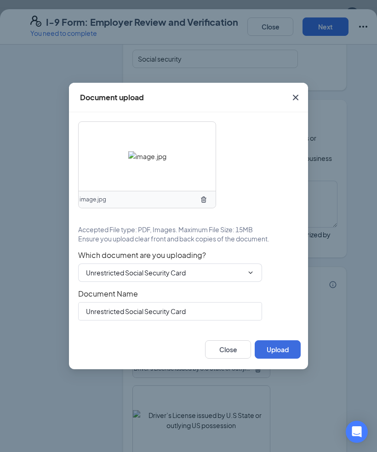
click at [283, 358] on button "Upload" at bounding box center [278, 349] width 46 height 18
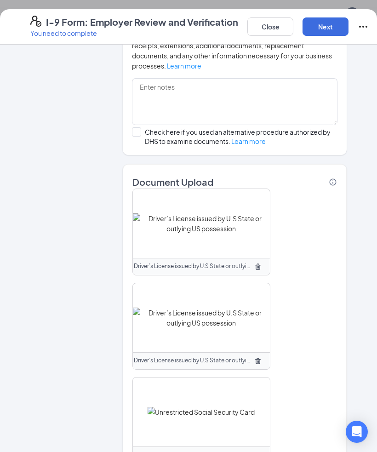
scroll to position [651, 0]
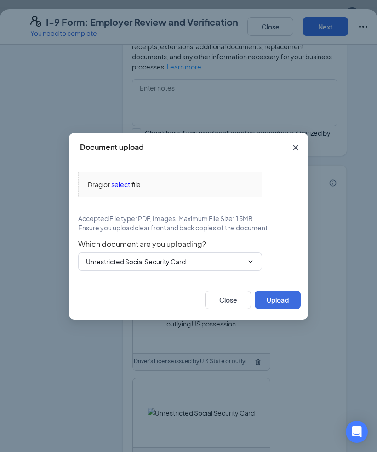
click at [115, 189] on span "select" at bounding box center [120, 184] width 19 height 10
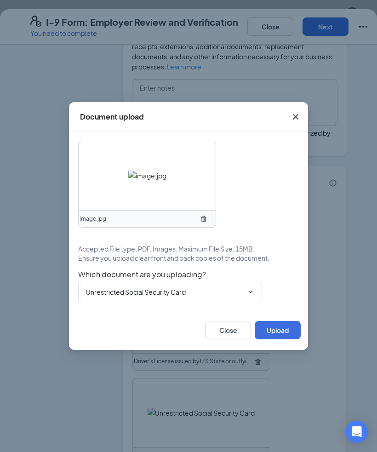
scroll to position [747, 0]
click at [231, 297] on input "Unrestricted Social Security Card" at bounding box center [164, 292] width 157 height 10
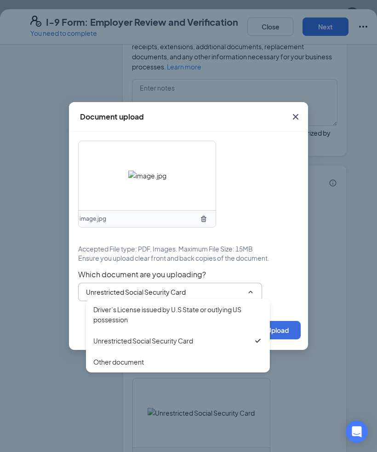
click at [207, 346] on div "Unrestricted Social Security Card" at bounding box center [173, 340] width 160 height 10
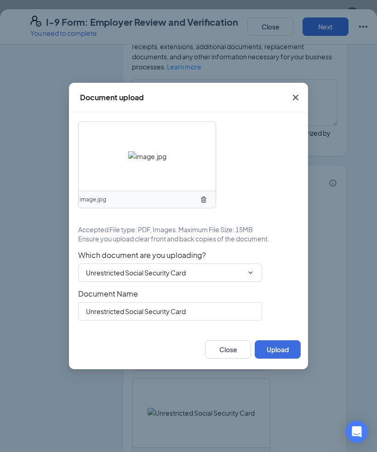
click at [270, 358] on button "Upload" at bounding box center [278, 349] width 46 height 18
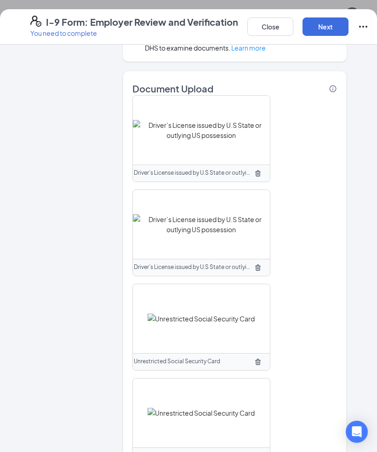
click at [323, 31] on button "Next" at bounding box center [325, 26] width 46 height 18
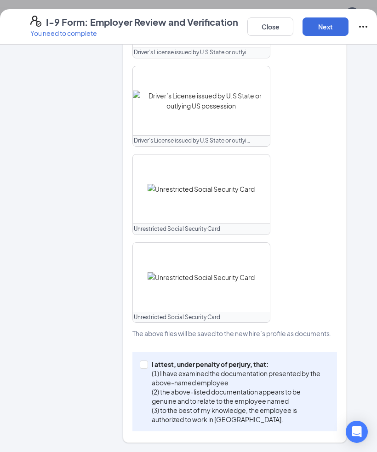
scroll to position [507, 0]
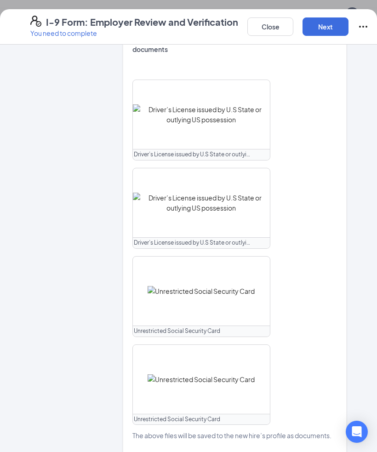
checkbox input "true"
click at [334, 41] on div "I-9 Form: Employer Review and Verification You need to complete Close Next" at bounding box center [188, 26] width 377 height 35
click at [326, 27] on button "Next" at bounding box center [325, 26] width 46 height 18
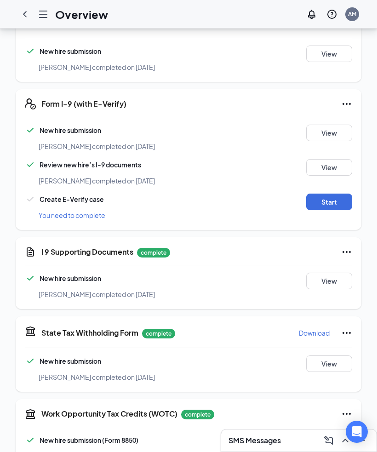
scroll to position [245, 0]
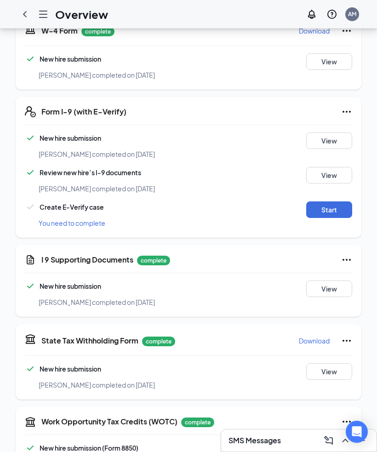
click at [324, 204] on button "Start" at bounding box center [329, 209] width 46 height 17
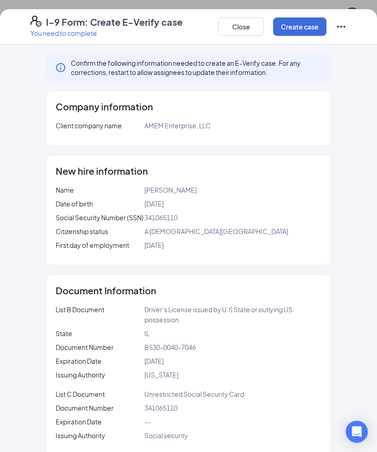
click at [300, 22] on button "Create case" at bounding box center [299, 26] width 53 height 18
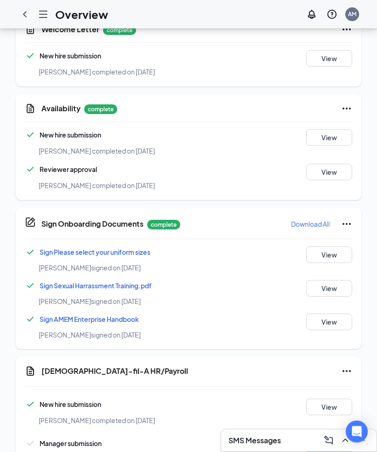
scroll to position [793, 0]
click at [329, 440] on button "Start" at bounding box center [329, 445] width 46 height 17
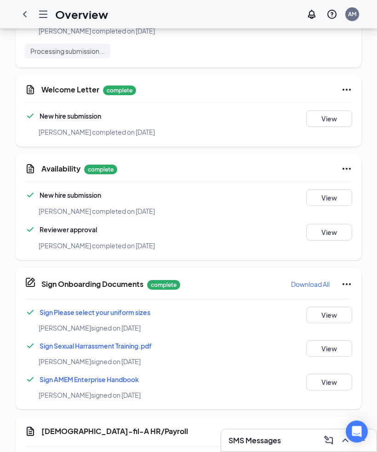
scroll to position [796, 0]
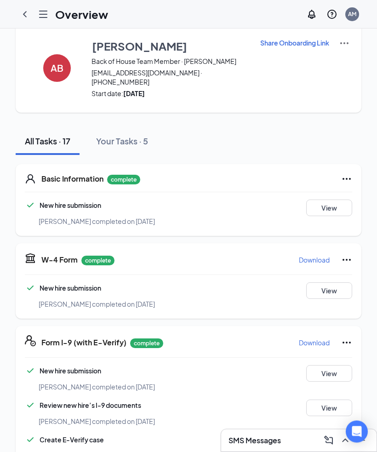
scroll to position [0, 0]
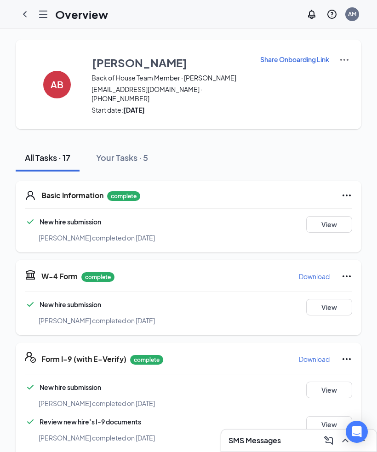
click at [28, 14] on icon "ChevronLeft" at bounding box center [24, 14] width 11 height 11
